Goal: Transaction & Acquisition: Purchase product/service

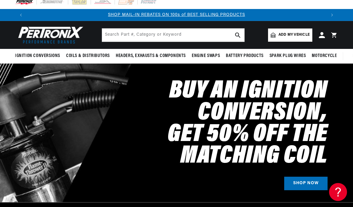
click at [292, 35] on span "Add my vehicle" at bounding box center [294, 35] width 31 height 6
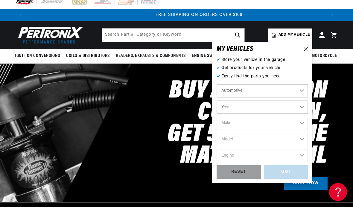
scroll to position [0, 599]
click at [302, 106] on select "Year 2022 2021 2020 2019 2018 2017 2016 2015 2014 2013 2012 2011 2010 2009 2008…" at bounding box center [262, 106] width 91 height 13
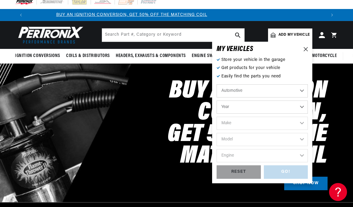
scroll to position [0, 0]
select select "2007"
click at [307, 124] on select "Make Avanti Buick Cadillac Chevrolet Chrysler Dodge Ford GMC Hummer Isuzu Jeep …" at bounding box center [262, 122] width 91 height 13
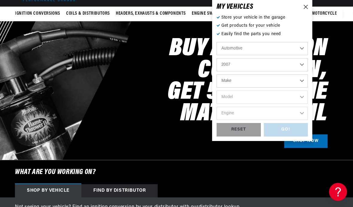
scroll to position [49, 0]
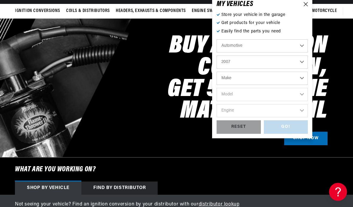
click at [297, 81] on select "Make Avanti Buick Cadillac Chevrolet Chrysler Dodge Ford GMC Hummer Isuzu Jeep …" at bounding box center [262, 78] width 91 height 13
select select "Toyota"
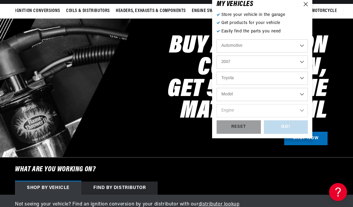
scroll to position [0, 599]
click at [304, 98] on select "Model 4Runner FJ Cruiser Sequoia Tacoma Tundra" at bounding box center [262, 94] width 91 height 13
select select "Sequoia"
click at [301, 113] on select "Engine 4.7L" at bounding box center [262, 110] width 91 height 13
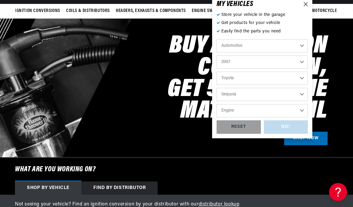
select select "4.7L"
click at [297, 129] on div "GO!" at bounding box center [286, 126] width 44 height 13
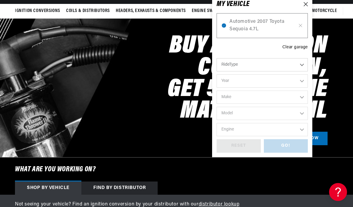
select select "2007"
select select "Toyota"
select select "Sequoia"
select select "4.7L"
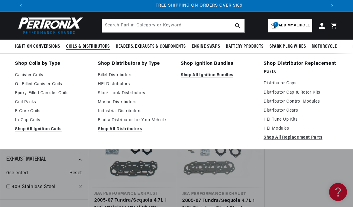
scroll to position [0, 599]
click at [111, 82] on link "HEI Distributors" at bounding box center [135, 84] width 75 height 7
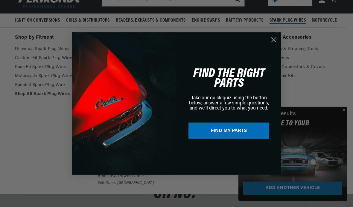
scroll to position [40, 0]
click at [274, 45] on circle "Close dialog" at bounding box center [274, 40] width 10 height 10
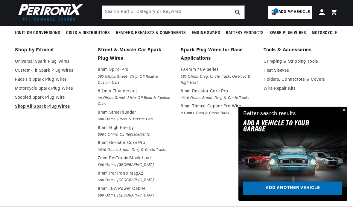
scroll to position [28, 0]
click at [108, 70] on p "8mm Spiro-Pro" at bounding box center [135, 69] width 75 height 7
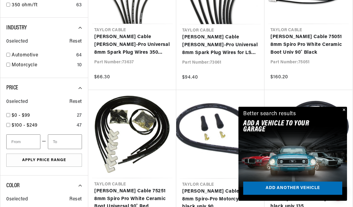
scroll to position [284, 0]
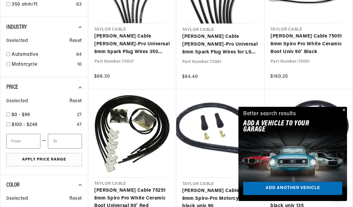
click at [339, 133] on div "Better search results Add A VEHICLE to your garage Add another vehicle" at bounding box center [293, 120] width 109 height 26
click at [345, 114] on button "Close" at bounding box center [343, 110] width 7 height 7
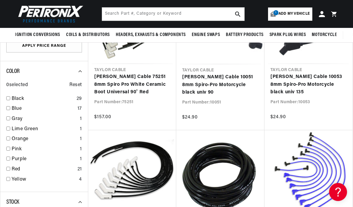
scroll to position [394, 0]
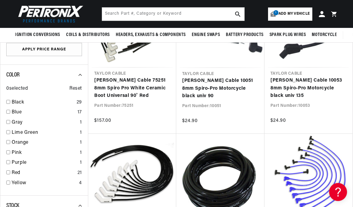
click at [48, 10] on img at bounding box center [49, 14] width 69 height 21
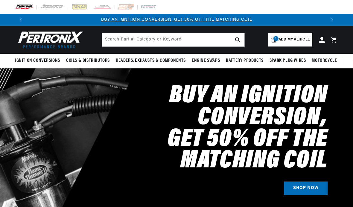
select select "2007"
select select "Toyota"
select select "Sequoia"
select select "2007"
select select "Toyota"
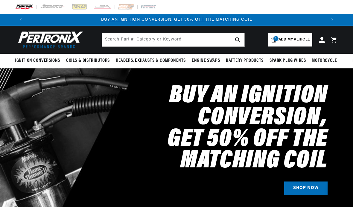
select select "Sequoia"
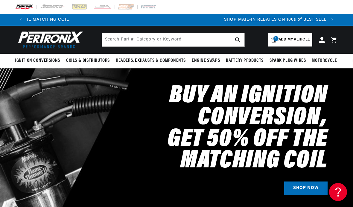
scroll to position [0, 299]
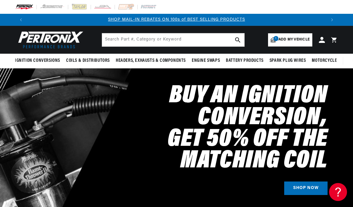
click at [336, 37] on icon at bounding box center [335, 40] width 13 height 7
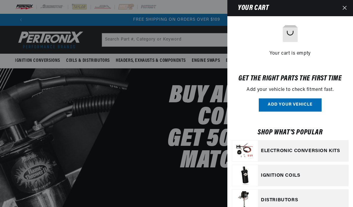
scroll to position [0, 0]
click at [345, 10] on icon "Close" at bounding box center [345, 8] width 4 height 4
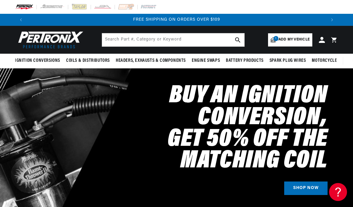
scroll to position [0, 302]
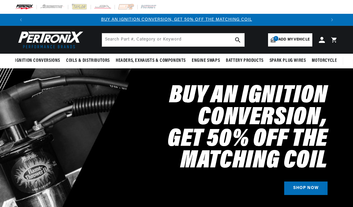
select select "2007"
select select "Toyota"
select select "Sequoia"
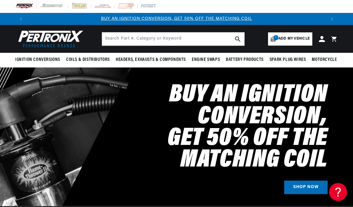
click at [321, 39] on icon at bounding box center [322, 39] width 6 height 6
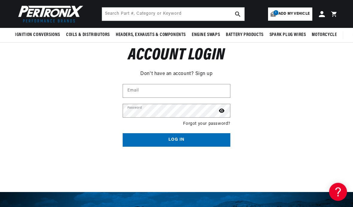
scroll to position [45, 0]
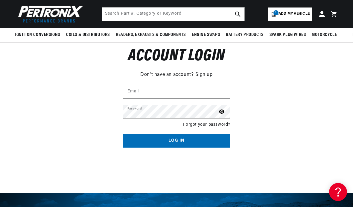
click at [206, 73] on link "Sign up" at bounding box center [203, 75] width 17 height 8
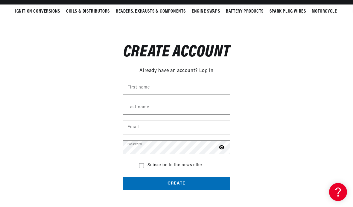
scroll to position [0, 299]
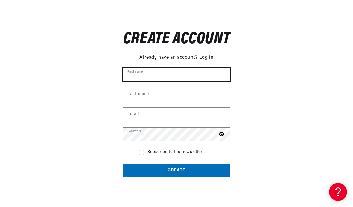
click at [155, 72] on input "First name" at bounding box center [176, 74] width 107 height 13
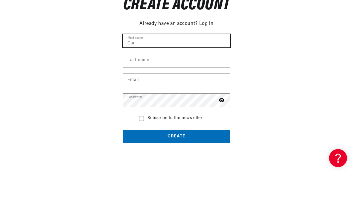
scroll to position [0, 599]
type input "Carlos"
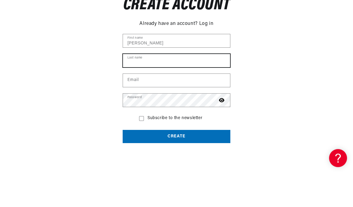
click at [161, 88] on input "Last name" at bounding box center [176, 94] width 107 height 13
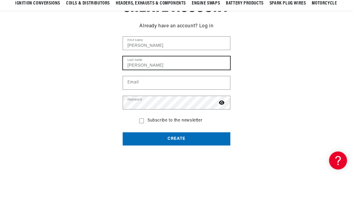
type input "Franco"
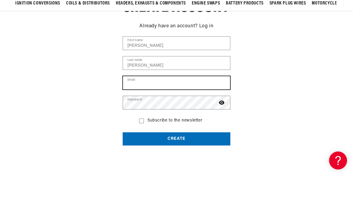
click at [171, 107] on input "Email" at bounding box center [176, 113] width 107 height 13
type input "[EMAIL_ADDRESS][DOMAIN_NAME]"
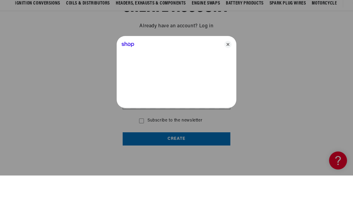
scroll to position [94, 0]
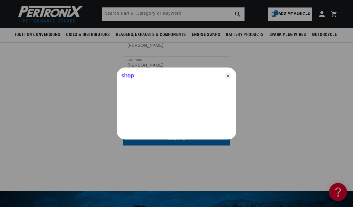
click at [230, 79] on icon "Close" at bounding box center [228, 75] width 7 height 7
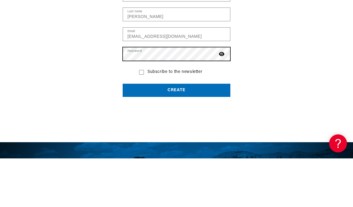
scroll to position [0, 0]
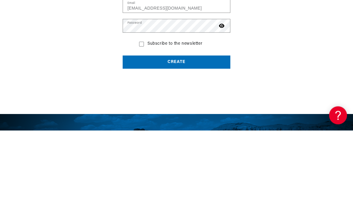
click at [210, 132] on button "Create" at bounding box center [177, 138] width 108 height 13
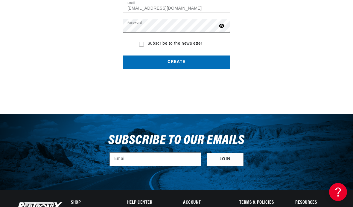
scroll to position [0, 299]
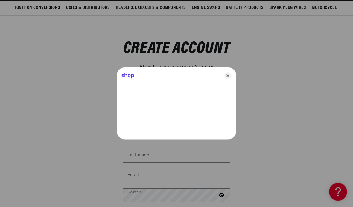
scroll to position [53, 0]
click at [225, 79] on icon "Close" at bounding box center [228, 75] width 7 height 7
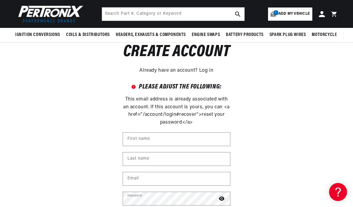
scroll to position [49, 0]
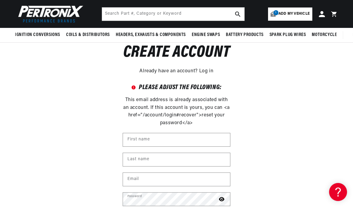
click at [320, 16] on icon at bounding box center [322, 14] width 6 height 6
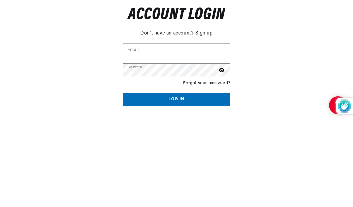
scroll to position [87, 0]
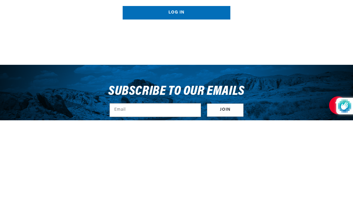
click at [161, 54] on input "Email" at bounding box center [176, 50] width 107 height 13
type input "[EMAIL_ADDRESS][DOMAIN_NAME]"
click at [177, 98] on button "Log in" at bounding box center [177, 99] width 108 height 13
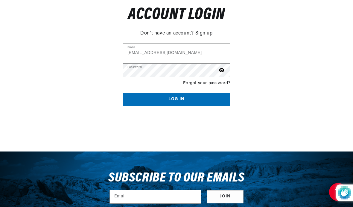
scroll to position [0, 299]
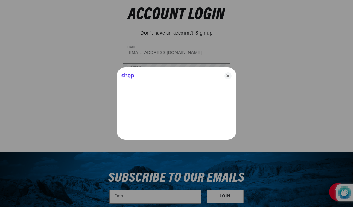
click at [227, 79] on icon "Close" at bounding box center [228, 75] width 7 height 7
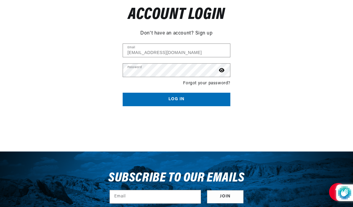
click at [192, 101] on button "Log in" at bounding box center [177, 99] width 108 height 13
click at [192, 98] on button "Log in" at bounding box center [177, 99] width 108 height 13
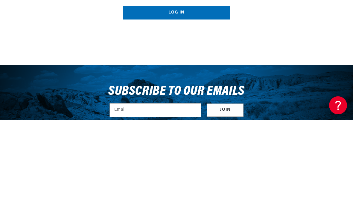
type input "[EMAIL_ADDRESS][DOMAIN_NAME]"
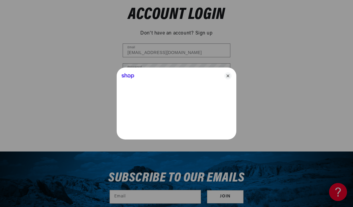
click at [230, 79] on icon "Close" at bounding box center [228, 75] width 7 height 7
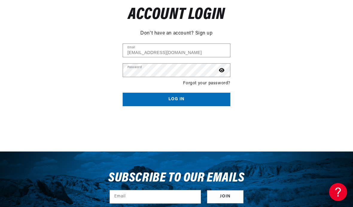
scroll to position [0, 299]
click at [210, 98] on button "Log in" at bounding box center [177, 99] width 108 height 13
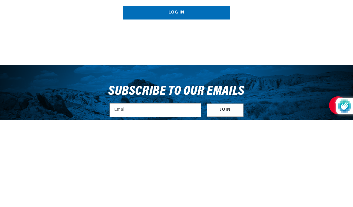
click at [198, 53] on input "Email" at bounding box center [176, 50] width 107 height 13
type input "[EMAIL_ADDRESS][DOMAIN_NAME]"
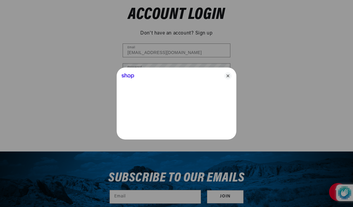
click at [231, 77] on icon "Close" at bounding box center [228, 75] width 7 height 7
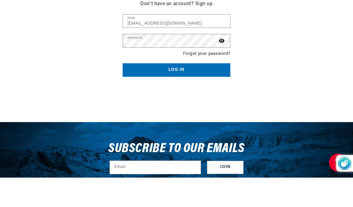
click at [219, 80] on link "Forgot your password?" at bounding box center [206, 83] width 47 height 7
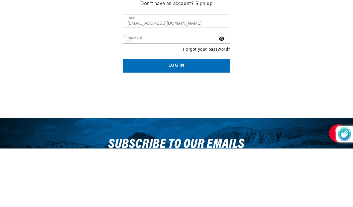
scroll to position [0, 599]
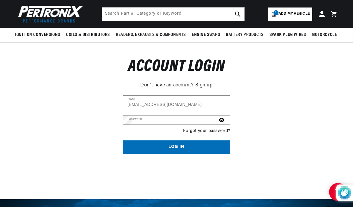
click at [0, 0] on input "Email" at bounding box center [0, 0] width 0 height 0
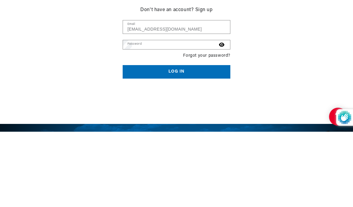
type input "[EMAIL_ADDRESS][DOMAIN_NAME]"
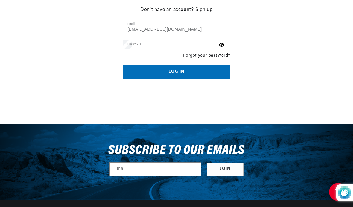
click at [0, 0] on button "Submit" at bounding box center [0, 0] width 0 height 0
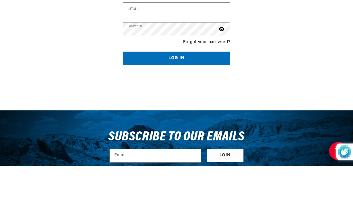
scroll to position [0, 599]
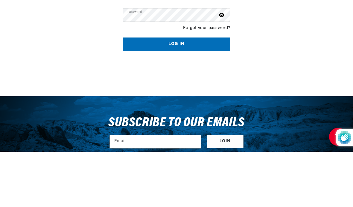
click at [164, 57] on input "Email" at bounding box center [176, 50] width 107 height 13
type input "[EMAIL_ADDRESS][DOMAIN_NAME]"
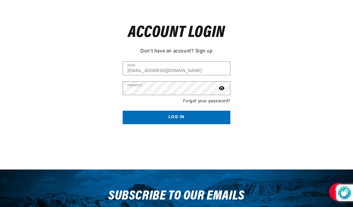
scroll to position [0, 299]
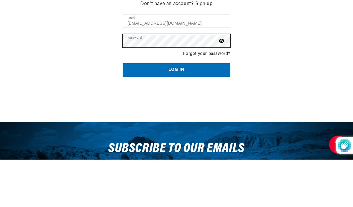
click at [177, 110] on button "Log in" at bounding box center [177, 116] width 108 height 13
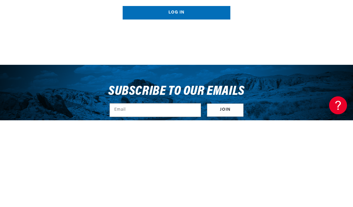
type input "carlitos001@comcast.net"
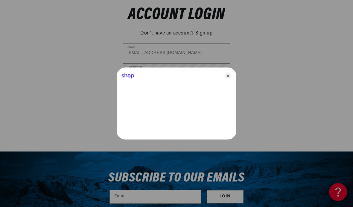
click at [231, 78] on icon "Close" at bounding box center [228, 75] width 7 height 7
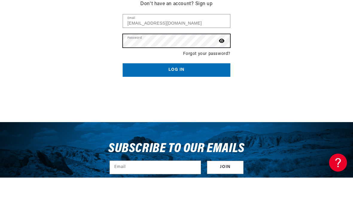
scroll to position [0, 599]
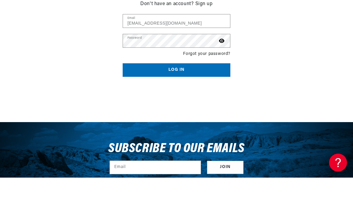
click at [206, 93] on button "Log in" at bounding box center [177, 99] width 108 height 13
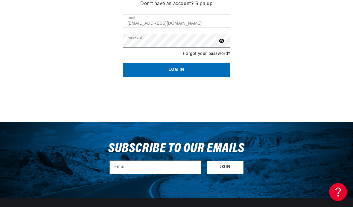
click at [219, 54] on link "Forgot your password?" at bounding box center [206, 54] width 47 height 7
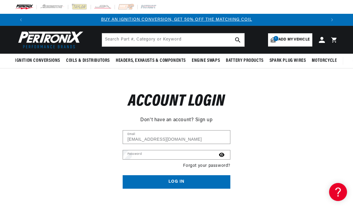
click at [321, 41] on icon at bounding box center [322, 40] width 6 height 6
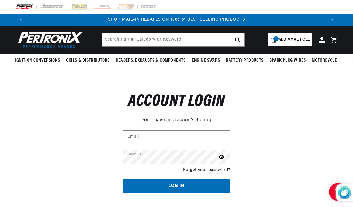
click at [322, 38] on icon at bounding box center [322, 40] width 6 height 6
click at [322, 40] on icon at bounding box center [322, 40] width 6 height 6
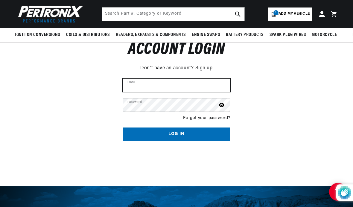
scroll to position [52, 0]
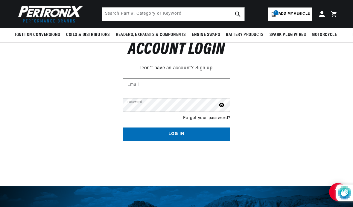
click at [177, 68] on div "Don't have an account? Sign up" at bounding box center [177, 67] width 108 height 9
click at [177, 67] on div "Don't have an account? Sign up" at bounding box center [177, 67] width 108 height 9
click at [177, 66] on div "Don't have an account? Sign up" at bounding box center [177, 67] width 108 height 9
click at [207, 66] on link "Sign up" at bounding box center [203, 68] width 17 height 8
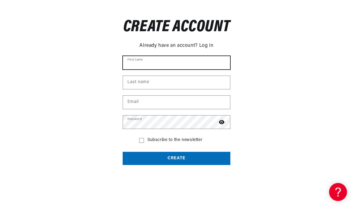
click at [192, 65] on input "First name" at bounding box center [176, 62] width 107 height 13
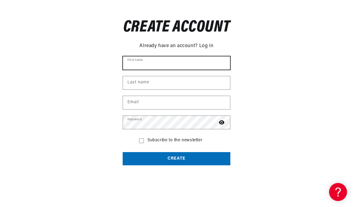
type input "[PERSON_NAME]"
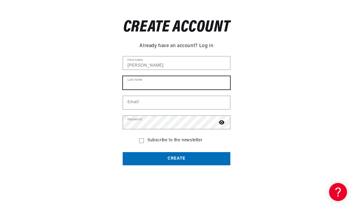
type input "[PERSON_NAME]"
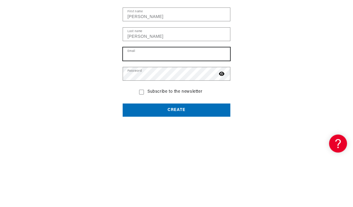
type input "[EMAIL_ADDRESS][DOMAIN_NAME]"
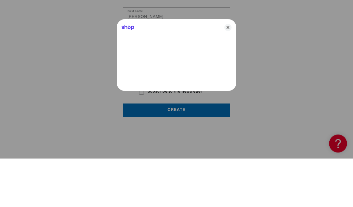
scroll to position [122, 0]
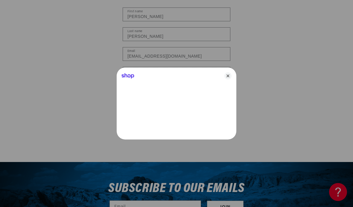
click at [229, 79] on icon "Close" at bounding box center [228, 75] width 7 height 7
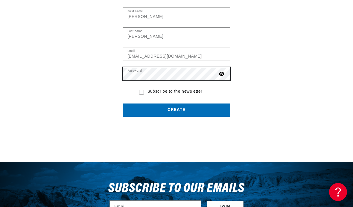
scroll to position [0, 299]
click at [206, 109] on button "Create" at bounding box center [177, 109] width 108 height 13
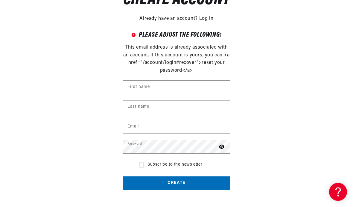
scroll to position [102, 0]
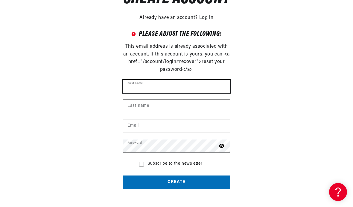
click at [201, 90] on input "First name" at bounding box center [176, 86] width 107 height 13
type input "Carlos"
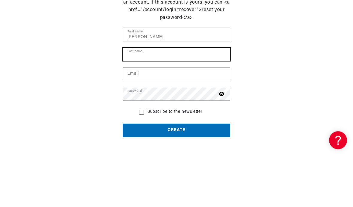
scroll to position [0, 0]
type input "Franco"
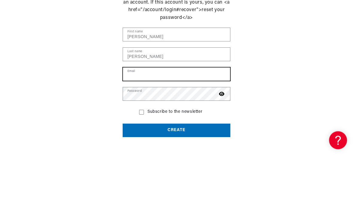
type input "Carlitos001@comcast.net"
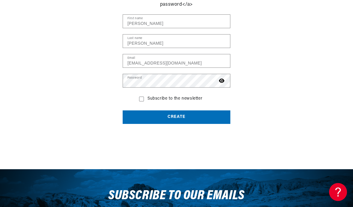
scroll to position [0, 599]
click at [194, 119] on button "Create" at bounding box center [177, 116] width 108 height 13
click at [183, 116] on button "Create" at bounding box center [177, 116] width 108 height 13
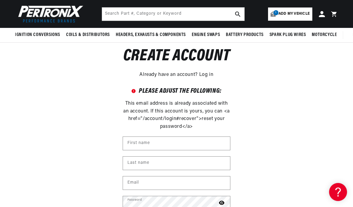
scroll to position [0, 299]
click at [324, 14] on icon at bounding box center [322, 14] width 6 height 6
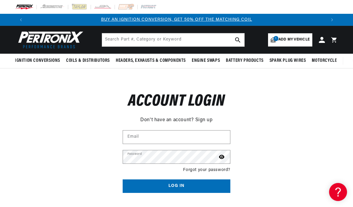
click at [319, 41] on icon at bounding box center [322, 40] width 6 height 6
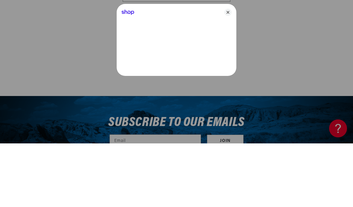
type input "[EMAIL_ADDRESS][DOMAIN_NAME]"
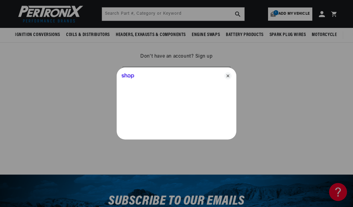
scroll to position [0, 299]
click at [227, 79] on icon "Close" at bounding box center [228, 75] width 7 height 7
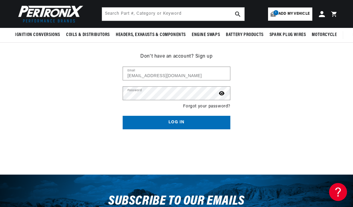
click at [209, 107] on link "Forgot your password?" at bounding box center [206, 106] width 47 height 7
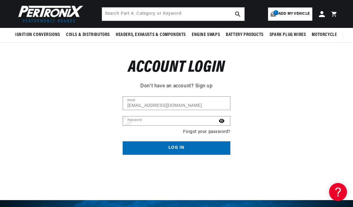
scroll to position [34, 0]
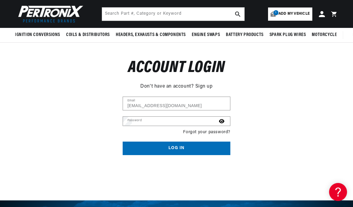
click at [0, 0] on input "Email" at bounding box center [0, 0] width 0 height 0
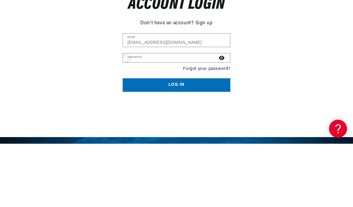
type input "[EMAIL_ADDRESS][DOMAIN_NAME]"
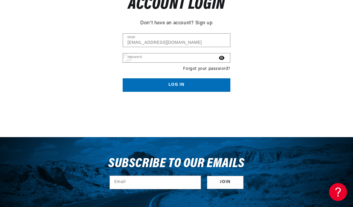
scroll to position [0, 0]
click at [0, 0] on button "Submit" at bounding box center [0, 0] width 0 height 0
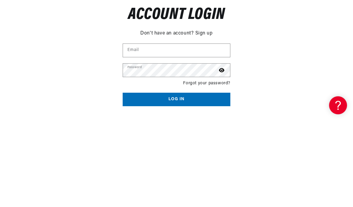
scroll to position [0, 299]
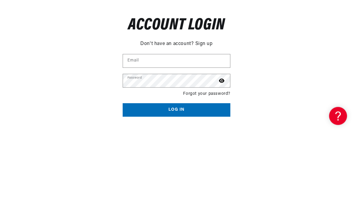
click at [180, 130] on input "Email" at bounding box center [176, 136] width 107 height 13
type input "[EMAIL_ADDRESS][DOMAIN_NAME]"
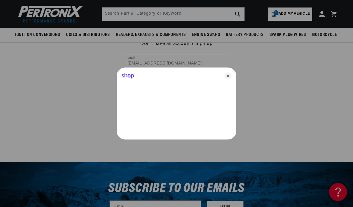
click at [229, 79] on icon "Close" at bounding box center [228, 75] width 7 height 7
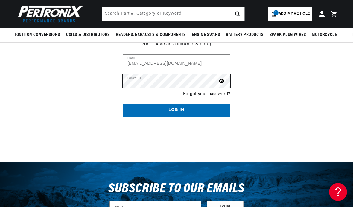
scroll to position [0, 0]
click at [177, 109] on button "Log in" at bounding box center [177, 109] width 108 height 13
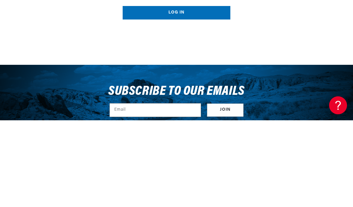
click at [166, 54] on input "Email" at bounding box center [176, 50] width 107 height 13
type input "[EMAIL_ADDRESS][DOMAIN_NAME]"
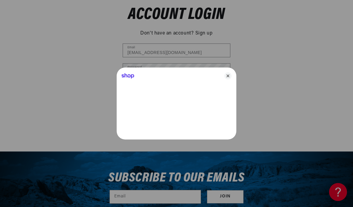
click at [226, 81] on div "Shop" at bounding box center [177, 74] width 120 height 14
click at [228, 78] on icon "Close" at bounding box center [228, 75] width 7 height 7
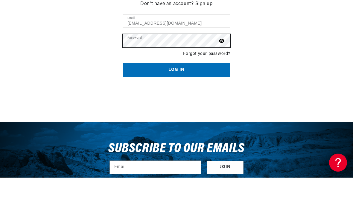
scroll to position [0, 0]
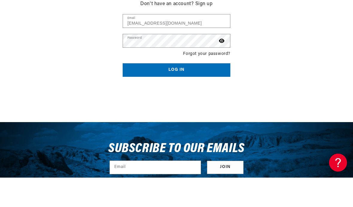
click at [196, 93] on button "Log in" at bounding box center [177, 99] width 108 height 13
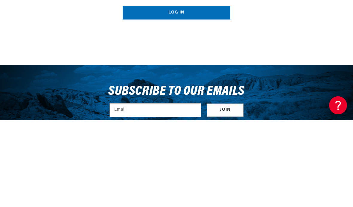
type input "[EMAIL_ADDRESS][DOMAIN_NAME]"
click at [177, 98] on button "Log in" at bounding box center [177, 99] width 108 height 13
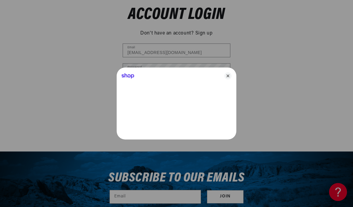
click at [229, 74] on icon "Close" at bounding box center [228, 75] width 7 height 7
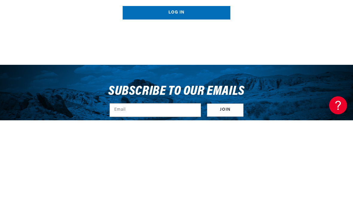
type input "[EMAIL_ADDRESS][DOMAIN_NAME]"
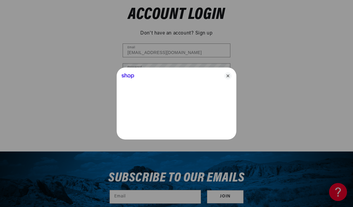
click at [231, 79] on icon "Close" at bounding box center [228, 75] width 7 height 7
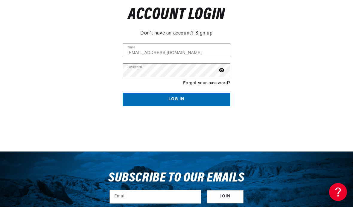
click at [204, 103] on button "Log in" at bounding box center [177, 99] width 108 height 13
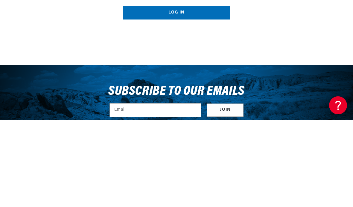
type input "[EMAIL_ADDRESS][DOMAIN_NAME]"
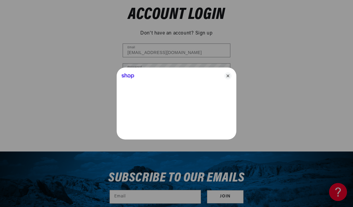
scroll to position [0, 299]
click at [231, 73] on icon "Close" at bounding box center [228, 75] width 7 height 7
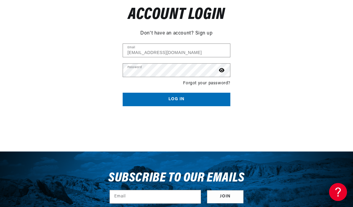
click at [197, 100] on button "Log in" at bounding box center [177, 99] width 108 height 13
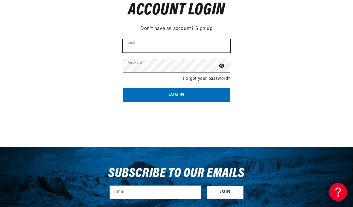
scroll to position [94, 0]
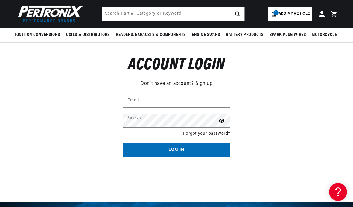
scroll to position [0, 599]
click at [320, 17] on icon at bounding box center [322, 14] width 6 height 6
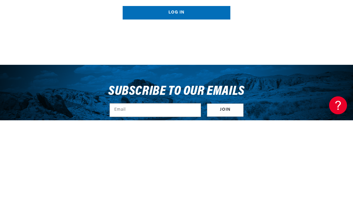
scroll to position [0, 299]
type input "carlitos001@comcast.net"
click at [177, 98] on button "Log in" at bounding box center [177, 99] width 108 height 13
type input "[EMAIL_ADDRESS][DOMAIN_NAME]"
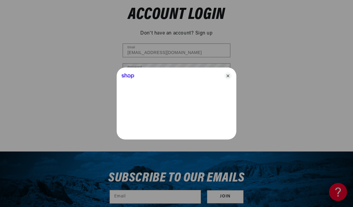
click at [231, 72] on icon "Close" at bounding box center [228, 75] width 7 height 7
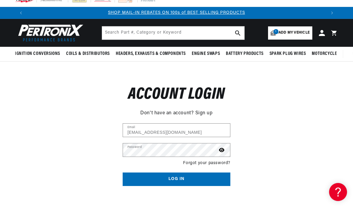
scroll to position [6, 0]
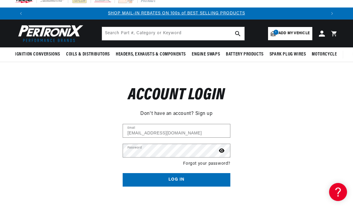
click at [176, 176] on button "Log in" at bounding box center [177, 179] width 108 height 13
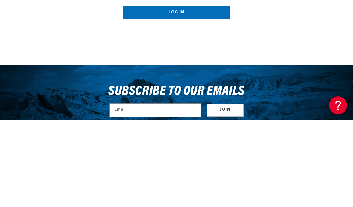
type input "[EMAIL_ADDRESS][DOMAIN_NAME]"
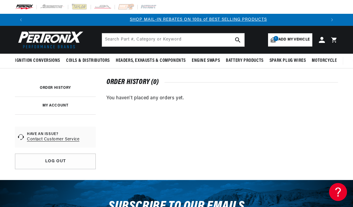
scroll to position [0, 299]
click at [292, 40] on span "Add my vehicle" at bounding box center [294, 40] width 31 height 6
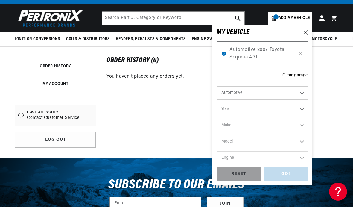
scroll to position [22, 0]
click at [277, 56] on span "Automotive 2007 Toyota Sequoia 4.7L" at bounding box center [263, 53] width 66 height 15
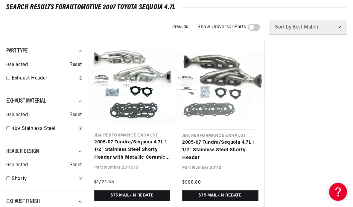
scroll to position [72, 0]
click at [149, 150] on link "2005-07 Tundra/Sequoia 4.7L 1 1/2" Stainless Steel Shorty Header with Metallic …" at bounding box center [132, 149] width 76 height 23
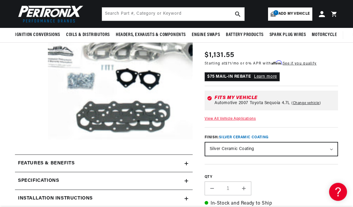
scroll to position [0, 599]
click at [266, 77] on link "Learn more" at bounding box center [265, 77] width 23 height 4
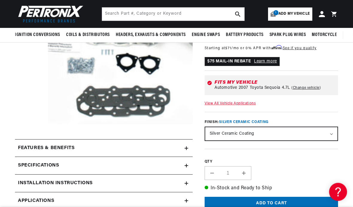
scroll to position [111, 0]
click at [332, 134] on select "Natural Stainless Silver Ceramic Coating" at bounding box center [271, 133] width 132 height 13
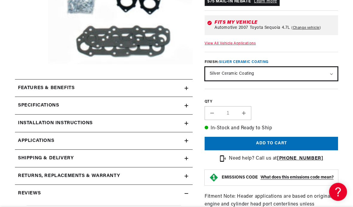
scroll to position [175, 0]
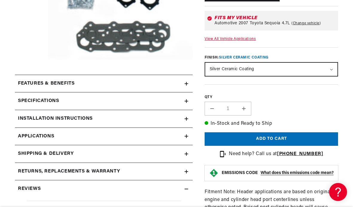
click at [317, 136] on button "Add to cart" at bounding box center [272, 138] width 134 height 13
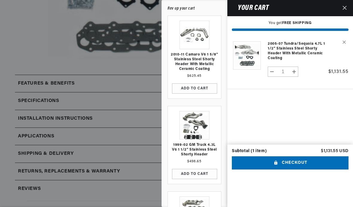
scroll to position [0, 299]
click at [311, 156] on button "Checkout" at bounding box center [290, 162] width 117 height 13
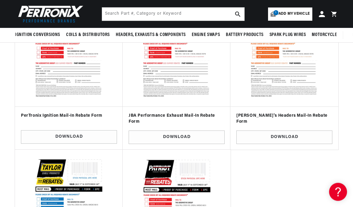
scroll to position [209, 0]
click at [59, 135] on link "Download" at bounding box center [69, 136] width 96 height 13
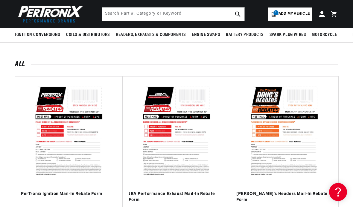
scroll to position [131, 0]
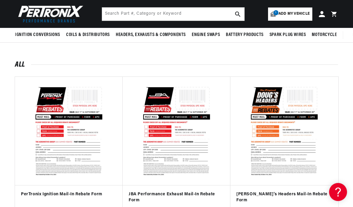
click at [195, 142] on img at bounding box center [177, 131] width 96 height 96
click at [192, 113] on img at bounding box center [177, 131] width 96 height 96
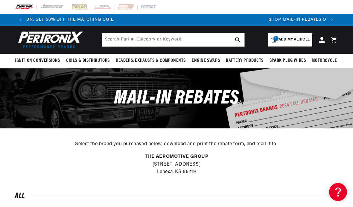
scroll to position [0, 299]
